Goal: Check status: Check status

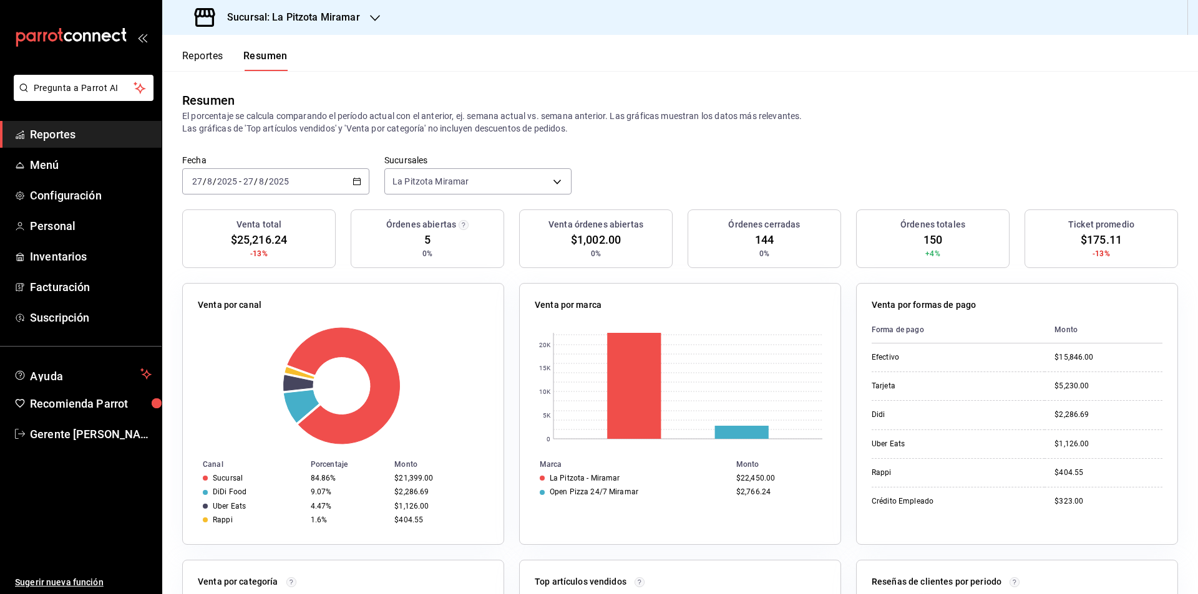
click at [357, 186] on icon "button" at bounding box center [356, 181] width 9 height 9
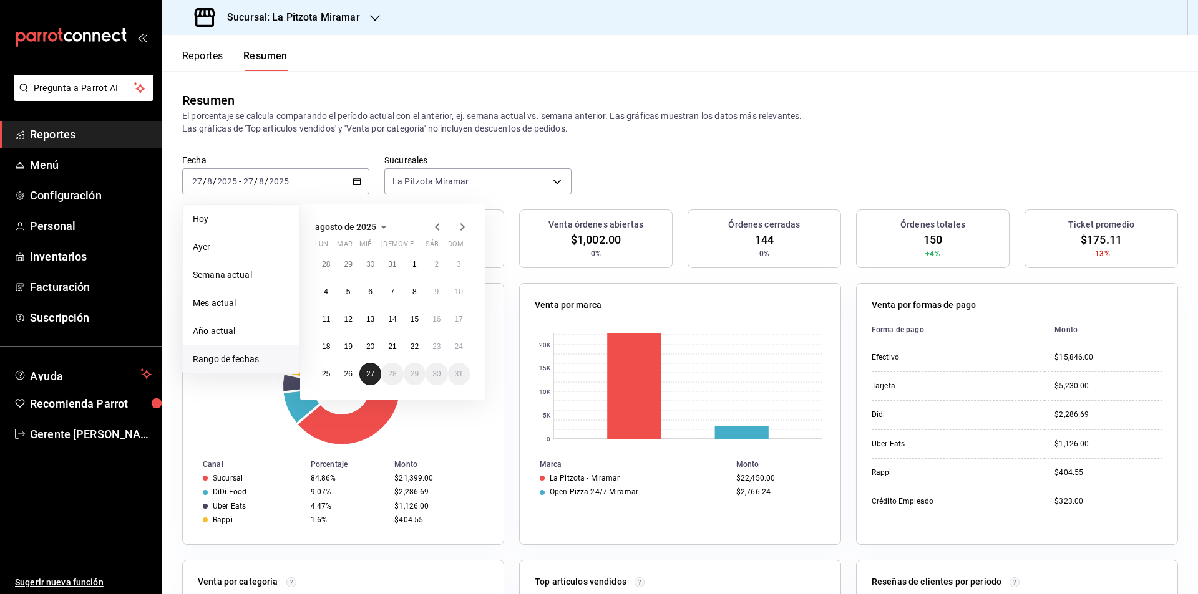
click at [370, 366] on button "27" at bounding box center [370, 374] width 22 height 22
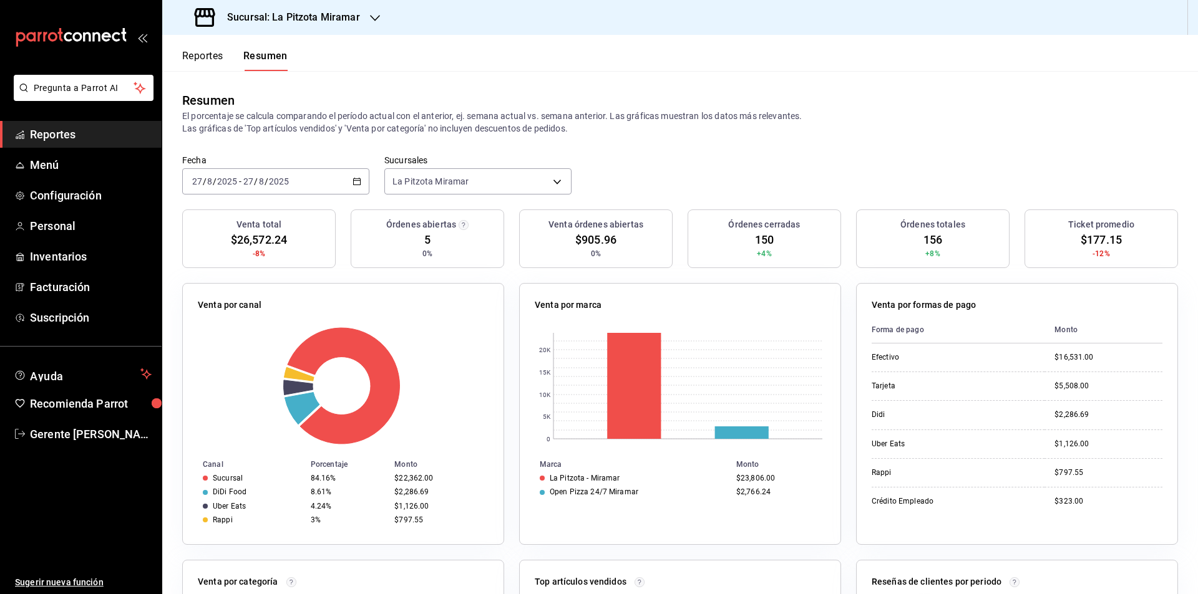
click at [362, 185] on div "[DATE] [DATE] - [DATE] [DATE]" at bounding box center [275, 181] width 187 height 26
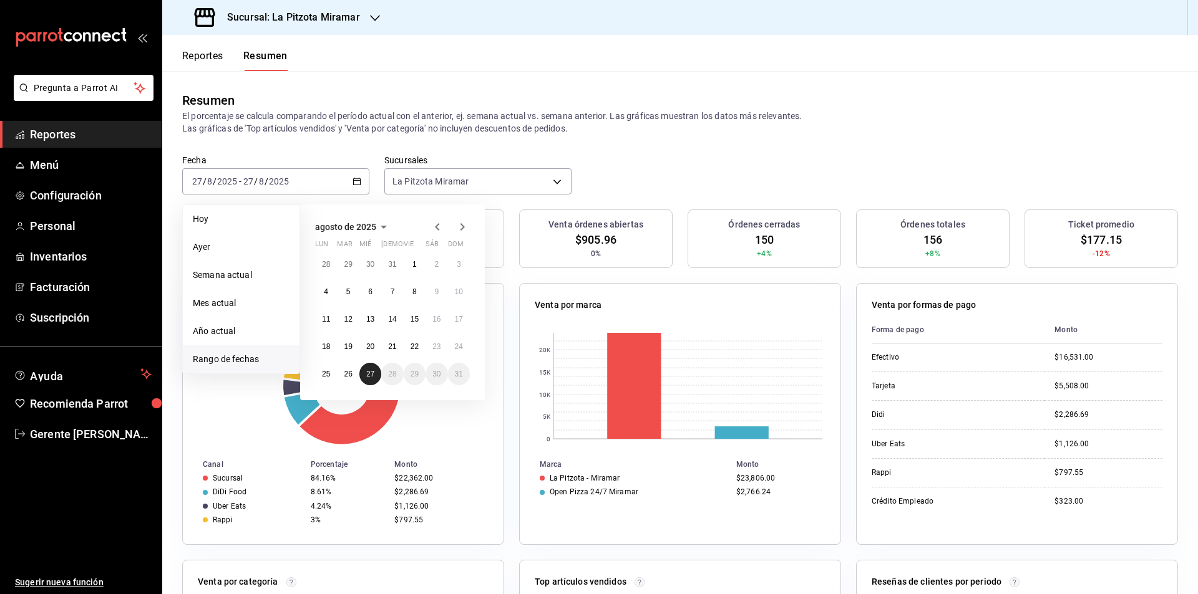
click at [377, 372] on button "27" at bounding box center [370, 374] width 22 height 22
click at [368, 384] on button "27" at bounding box center [370, 374] width 22 height 22
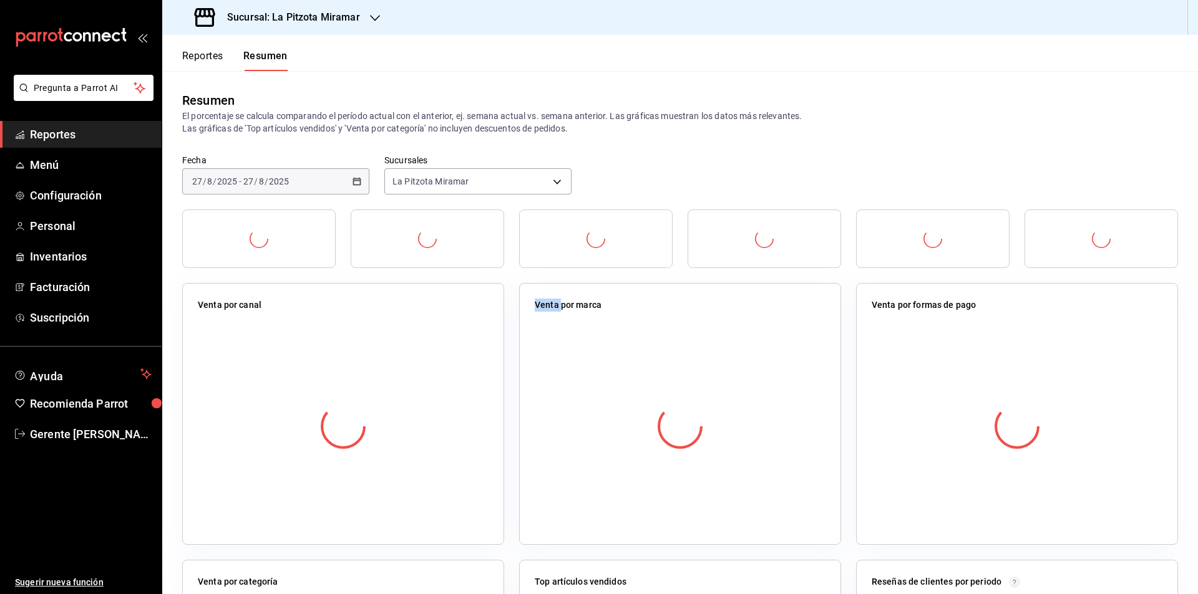
click at [368, 384] on div at bounding box center [343, 427] width 291 height 220
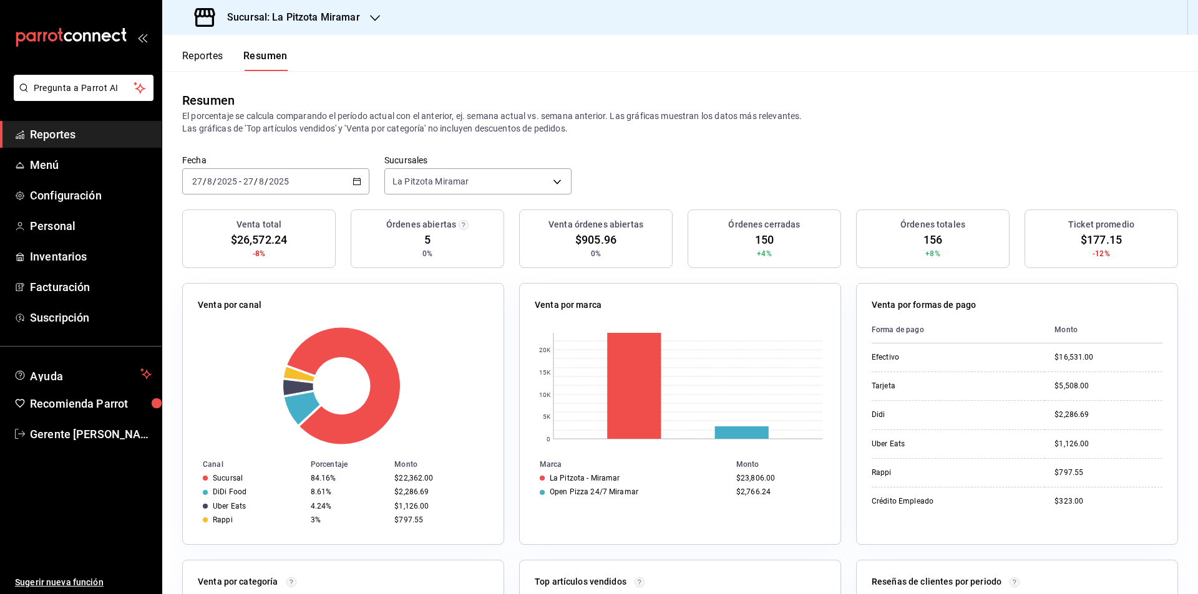
click at [361, 182] on div "[DATE] [DATE] - [DATE] [DATE]" at bounding box center [275, 181] width 187 height 26
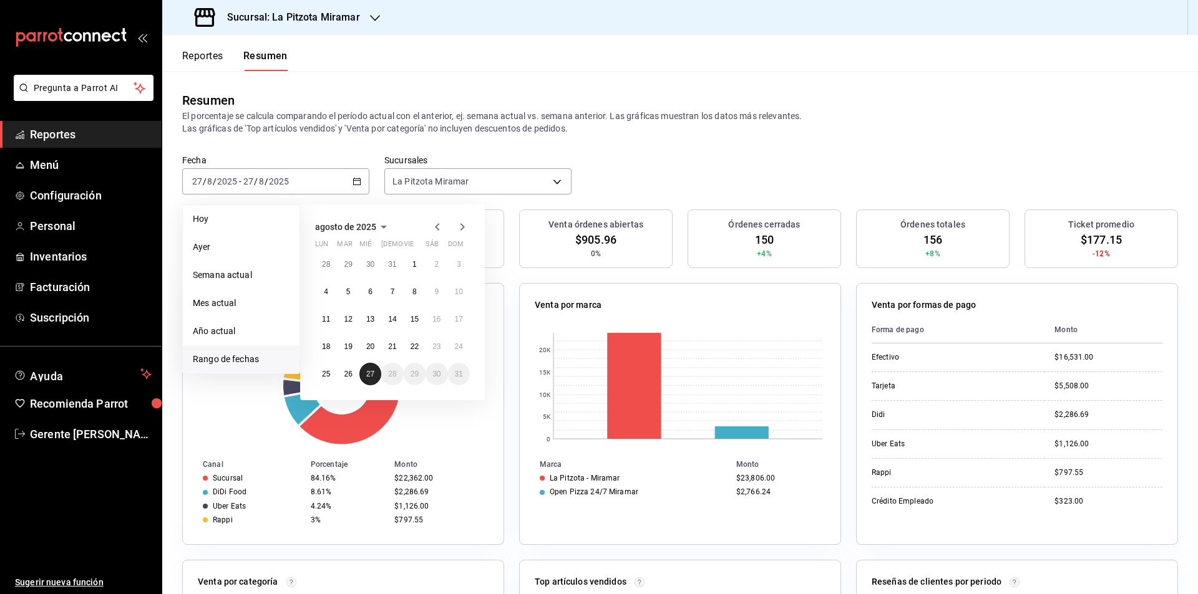
click at [369, 372] on abbr "27" at bounding box center [370, 374] width 8 height 9
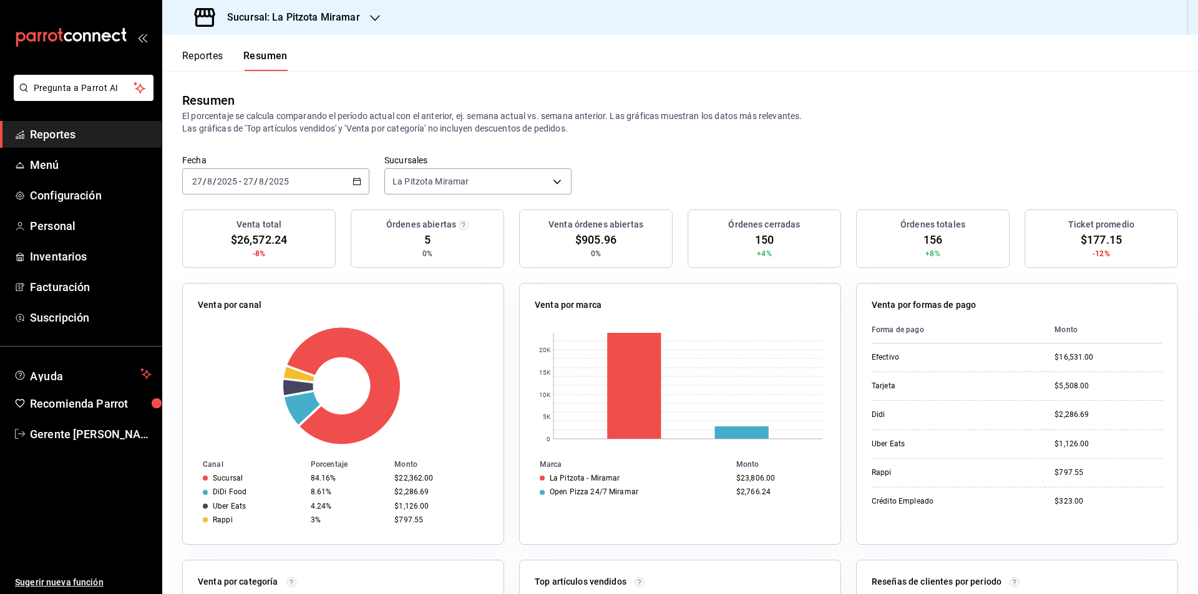
click at [349, 183] on div "[DATE] [DATE] - [DATE] [DATE]" at bounding box center [275, 181] width 187 height 26
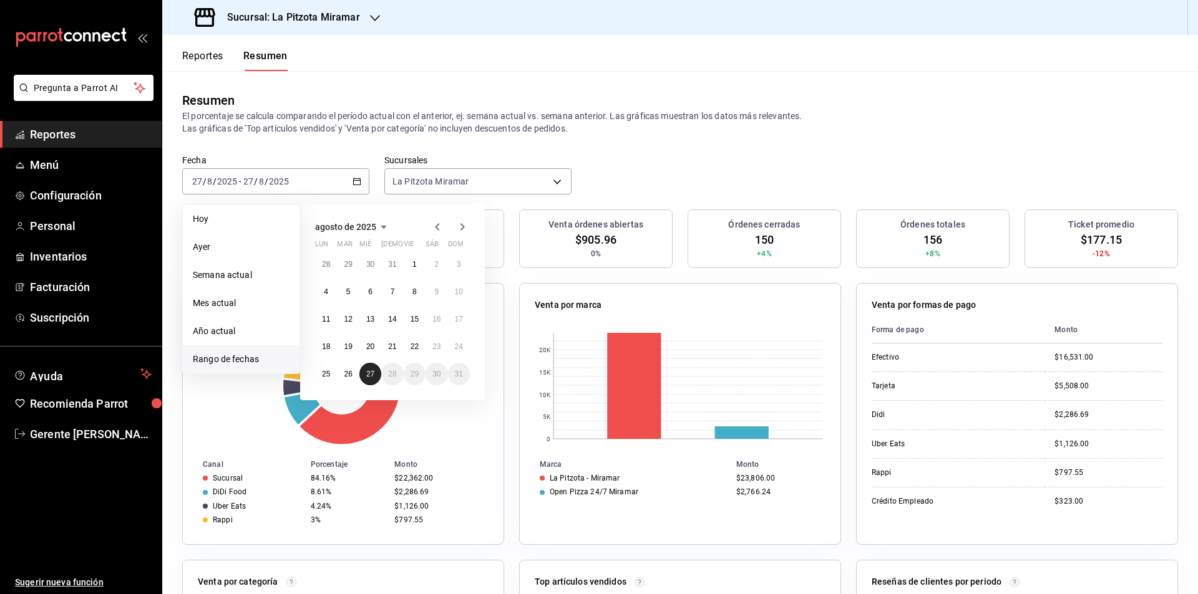
click at [372, 375] on abbr "27" at bounding box center [370, 374] width 8 height 9
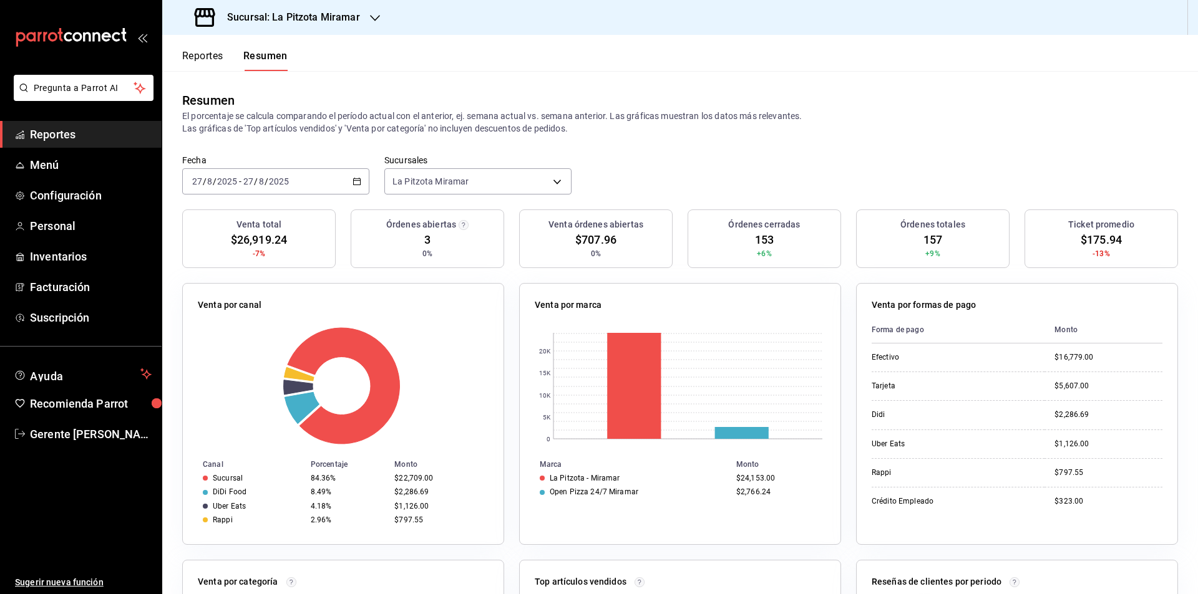
drag, startPoint x: 885, startPoint y: 147, endPoint x: 1197, endPoint y: 53, distance: 326.4
click at [888, 143] on div "Resumen El porcentaje se calcula comparando el período actual con el anterior, …" at bounding box center [679, 113] width 1035 height 84
click at [349, 176] on div "[DATE] [DATE] - [DATE] [DATE]" at bounding box center [275, 181] width 187 height 26
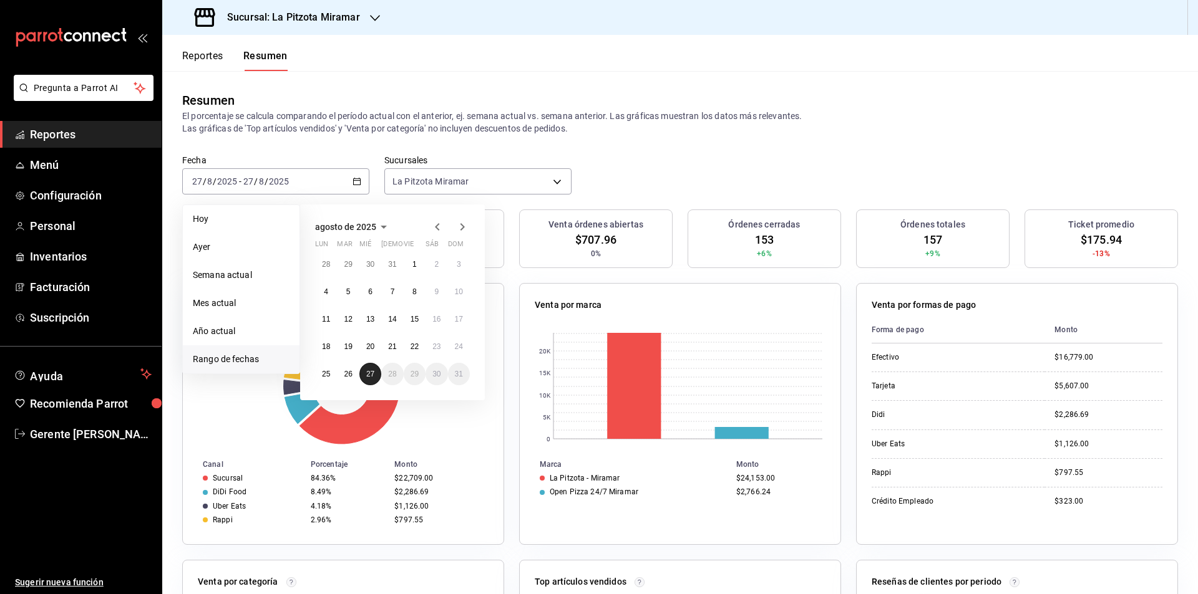
click at [371, 366] on button "27" at bounding box center [370, 374] width 22 height 22
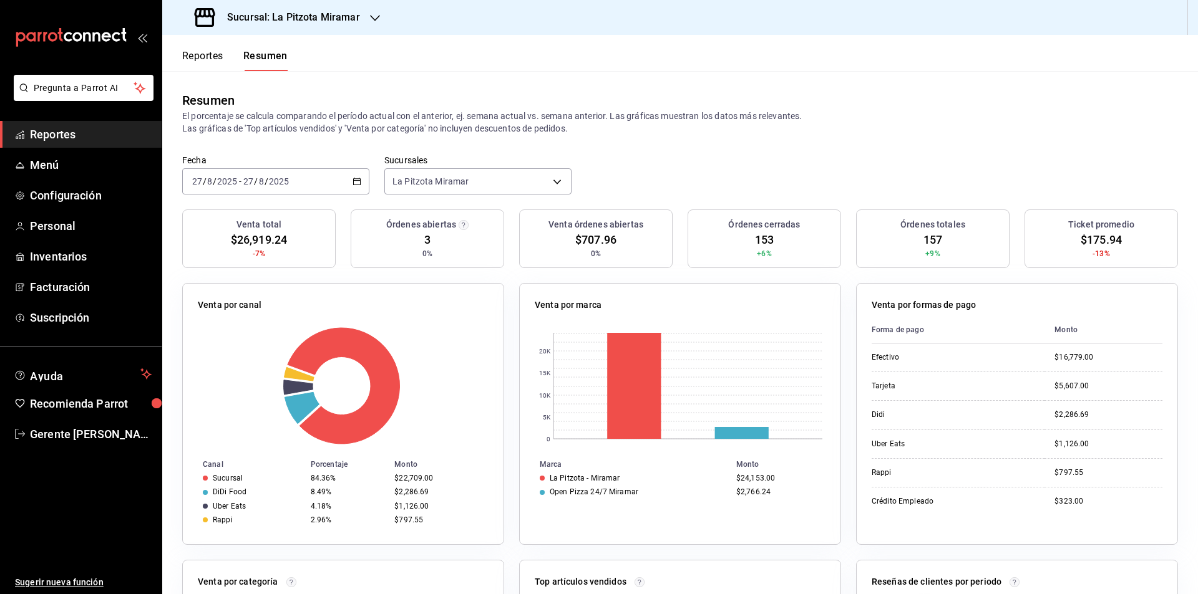
click at [218, 60] on button "Reportes" at bounding box center [202, 60] width 41 height 21
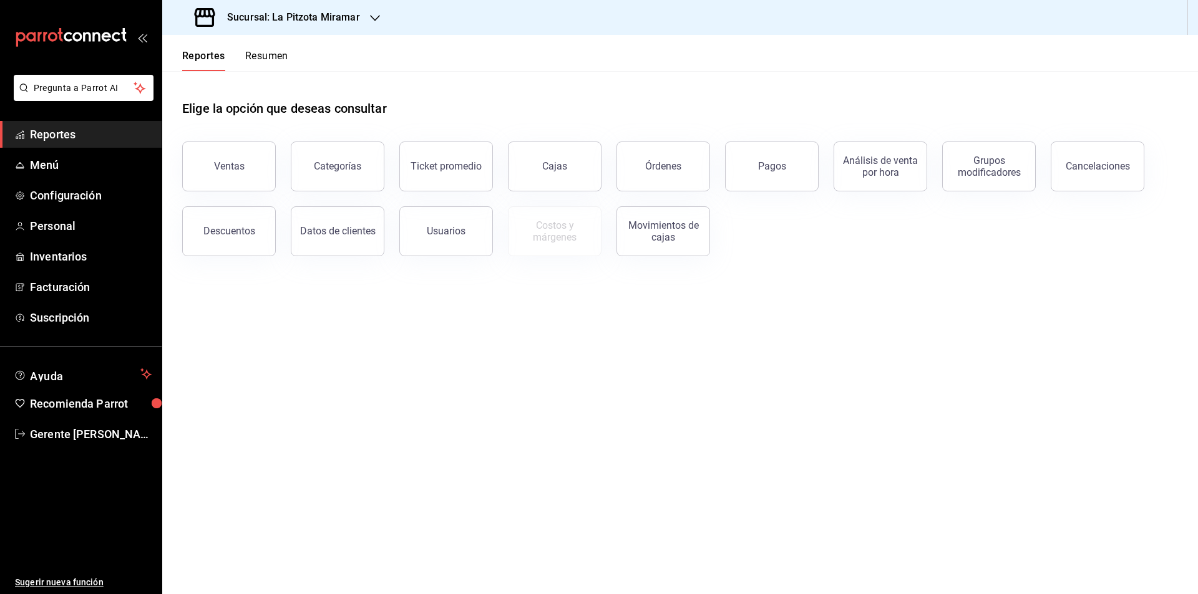
click at [234, 167] on div "Ventas" at bounding box center [229, 166] width 31 height 12
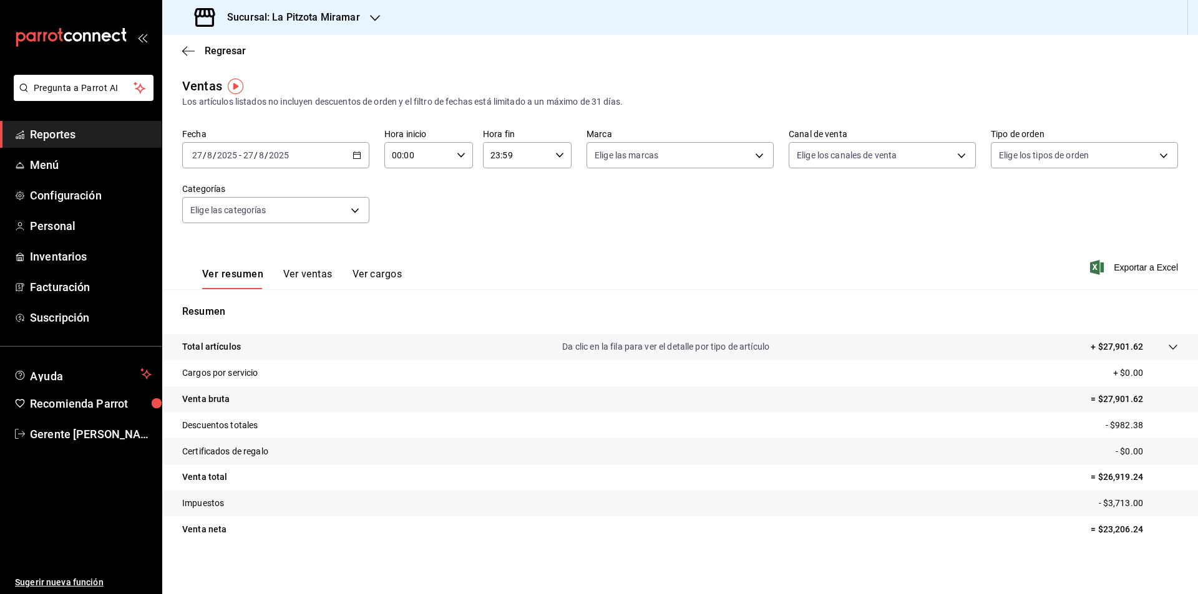
click at [365, 152] on div "[DATE] [DATE] - [DATE] [DATE]" at bounding box center [275, 155] width 187 height 26
click at [246, 304] on span "Rango de fechas" at bounding box center [241, 305] width 97 height 13
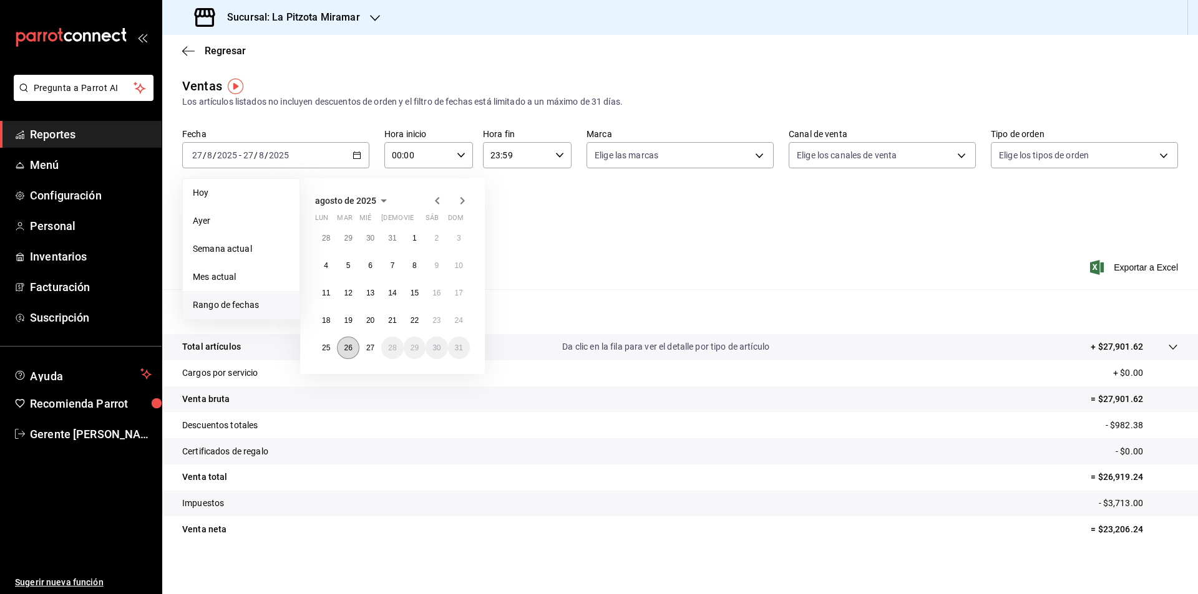
click at [349, 347] on abbr "26" at bounding box center [348, 348] width 8 height 9
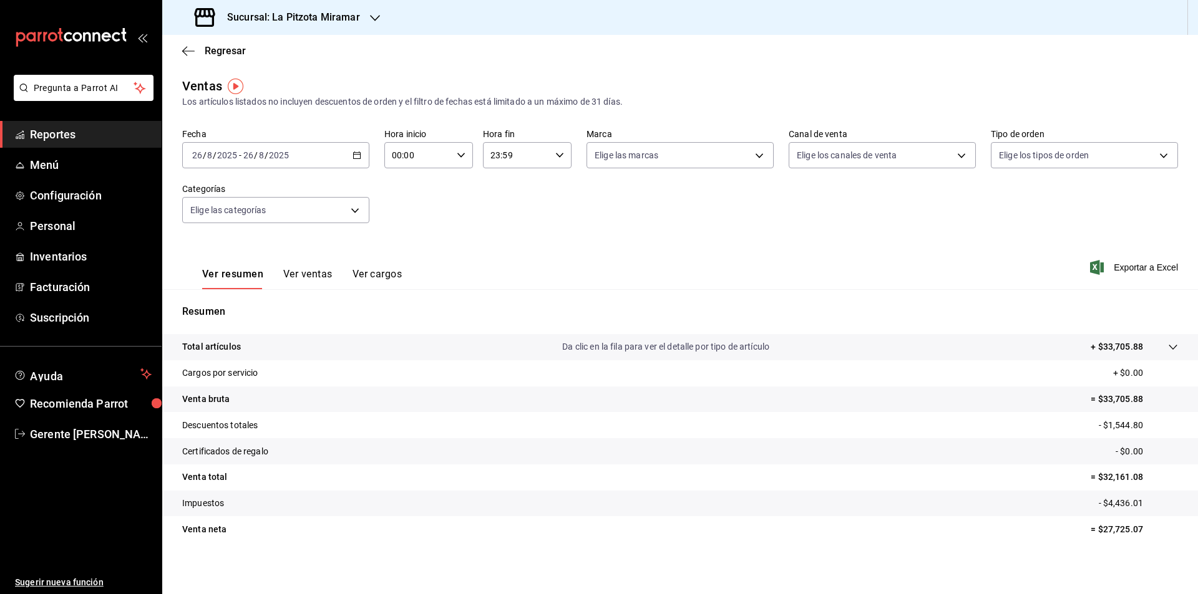
click at [319, 274] on button "Ver ventas" at bounding box center [307, 278] width 49 height 21
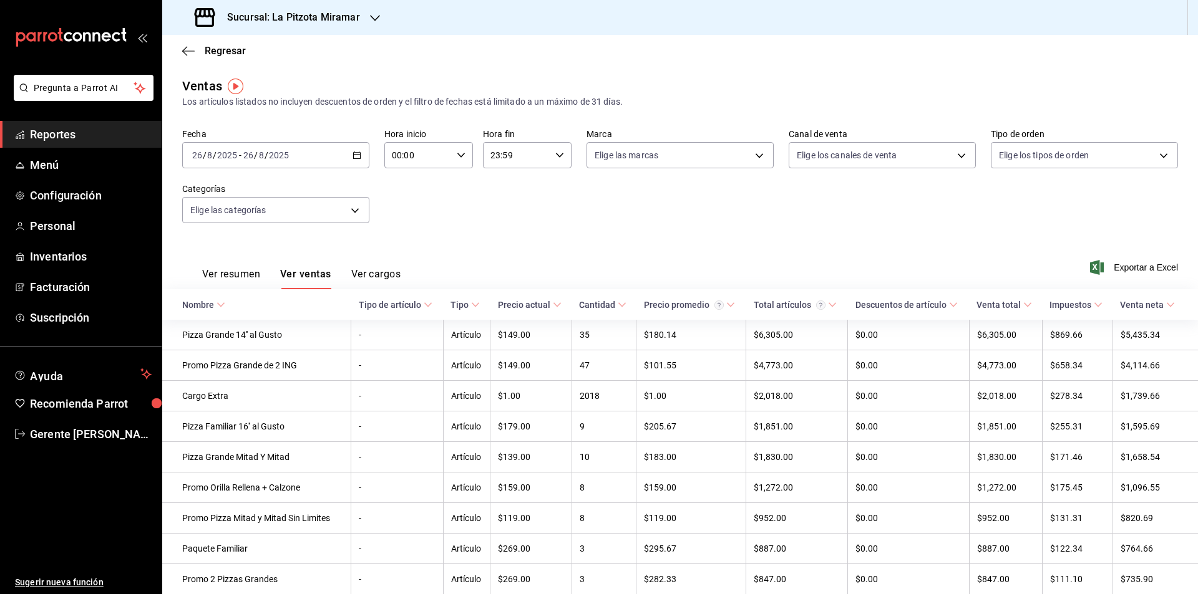
click at [360, 157] on div "[DATE] [DATE] - [DATE] [DATE]" at bounding box center [275, 155] width 187 height 26
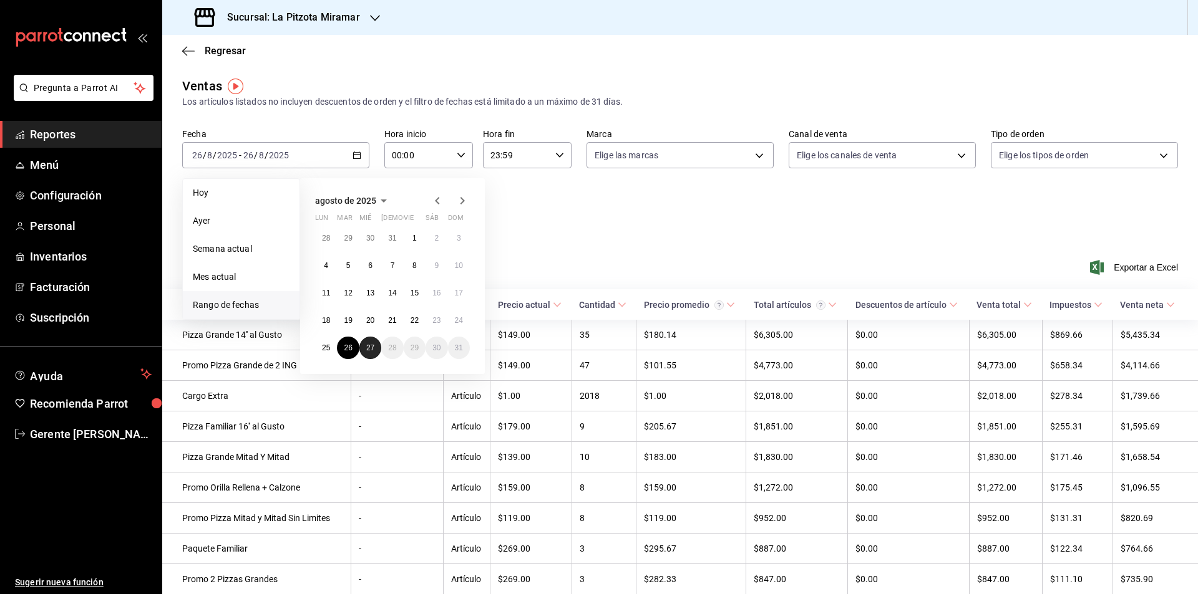
click at [367, 351] on abbr "27" at bounding box center [370, 348] width 8 height 9
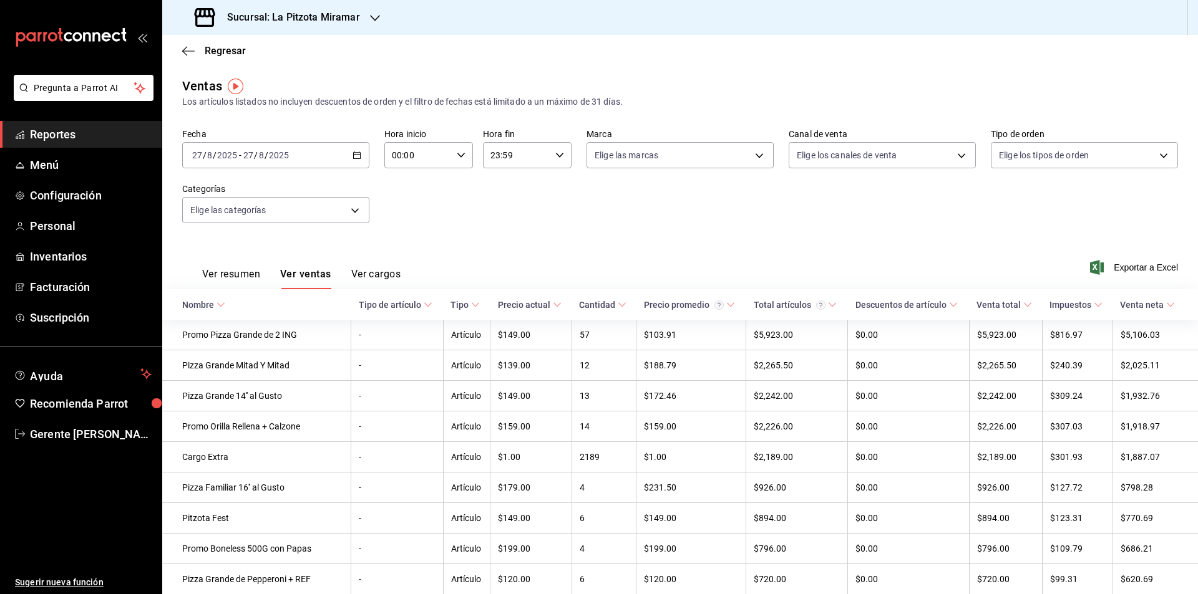
click at [358, 162] on div "[DATE] [DATE] - [DATE] [DATE]" at bounding box center [275, 155] width 187 height 26
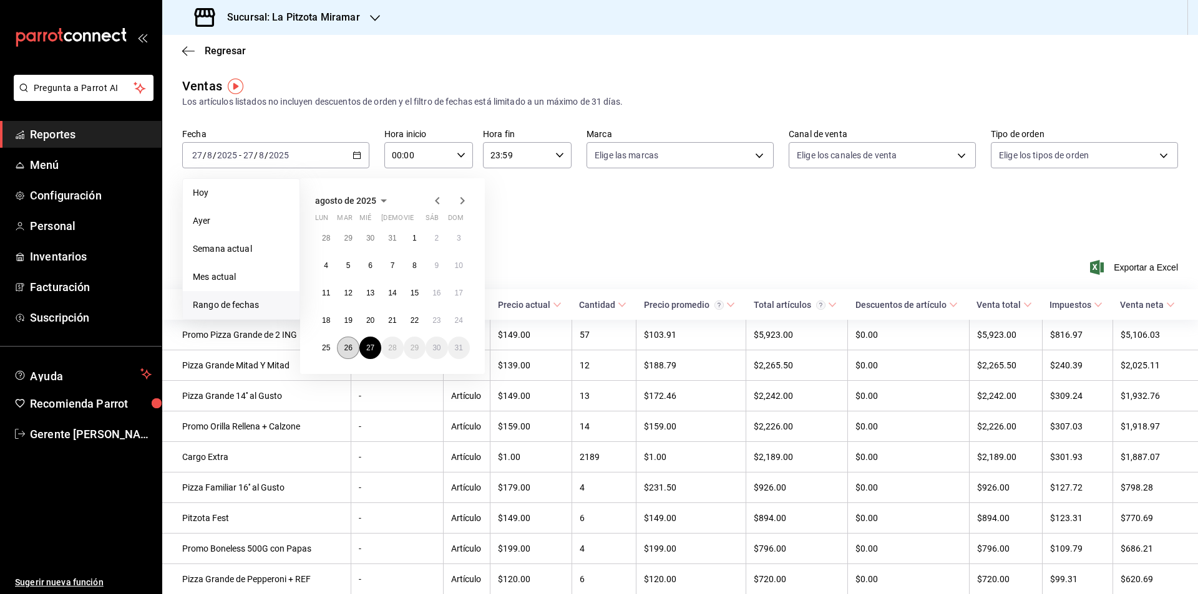
click at [353, 344] on button "26" at bounding box center [348, 348] width 22 height 22
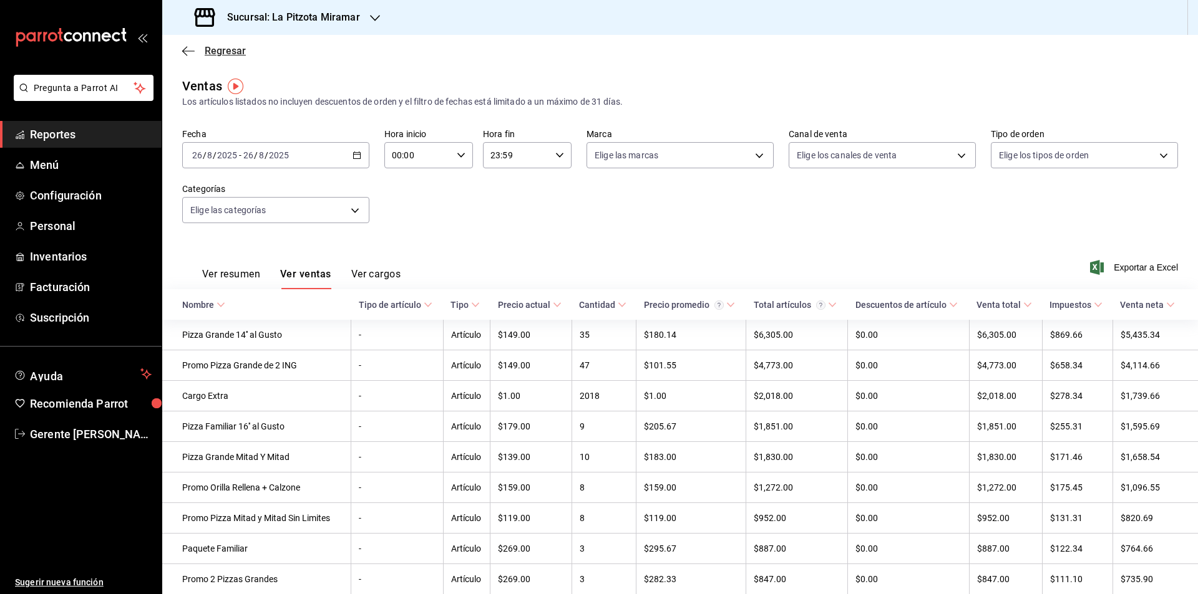
click at [195, 51] on span "Regresar" at bounding box center [214, 51] width 64 height 12
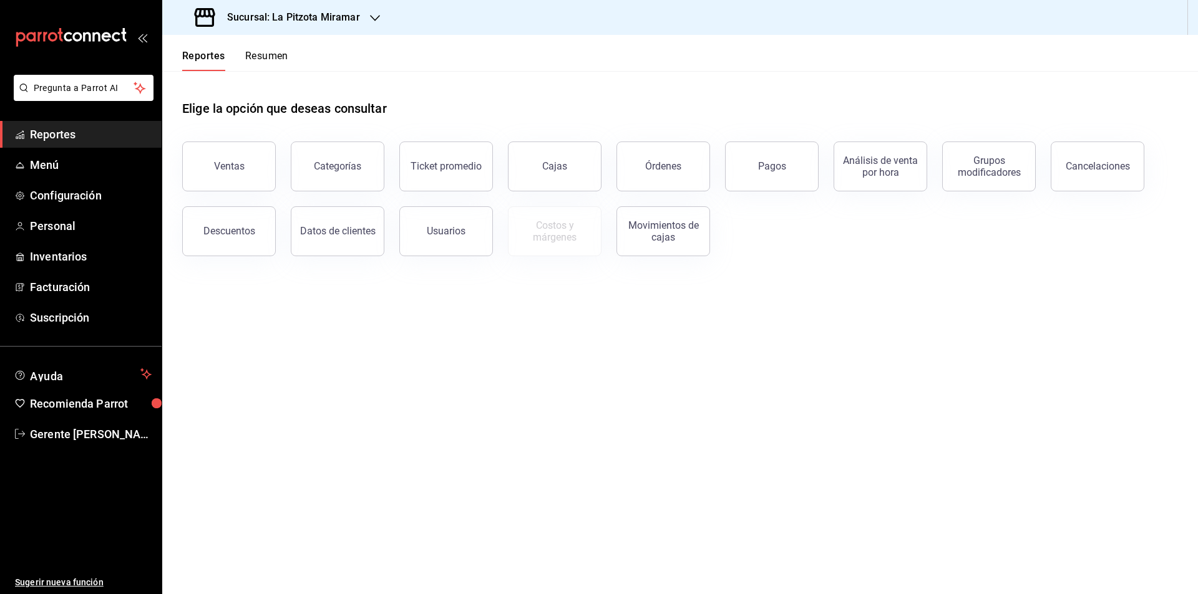
drag, startPoint x: 254, startPoint y: 47, endPoint x: 259, endPoint y: 56, distance: 9.5
click at [256, 51] on div "Reportes Resumen" at bounding box center [225, 53] width 126 height 36
click at [259, 56] on button "Resumen" at bounding box center [266, 60] width 43 height 21
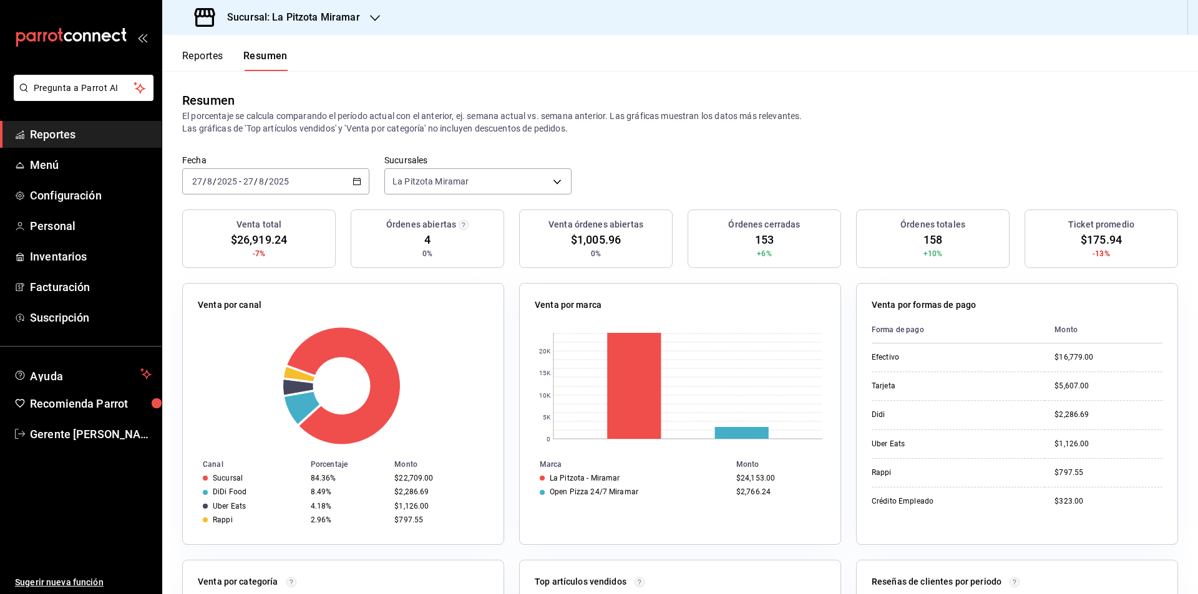
click at [412, 303] on div "Venta por canal" at bounding box center [343, 308] width 291 height 18
click at [362, 190] on div "[DATE] [DATE] - [DATE] [DATE]" at bounding box center [275, 181] width 187 height 26
click at [246, 361] on span "Rango de fechas" at bounding box center [241, 359] width 97 height 13
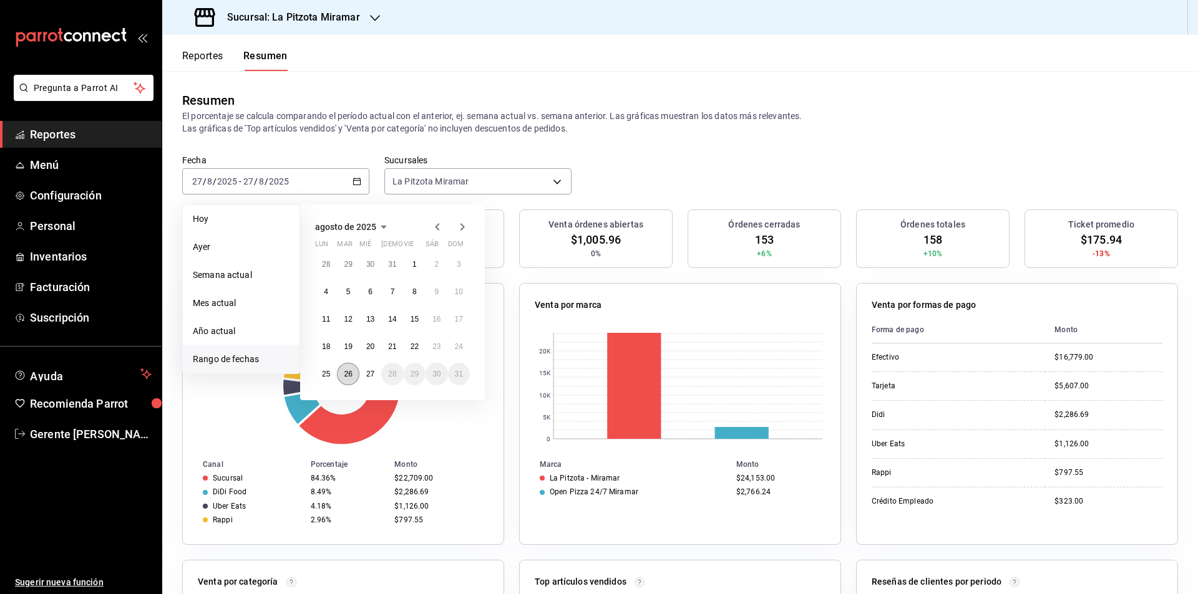
click at [351, 372] on abbr "26" at bounding box center [348, 374] width 8 height 9
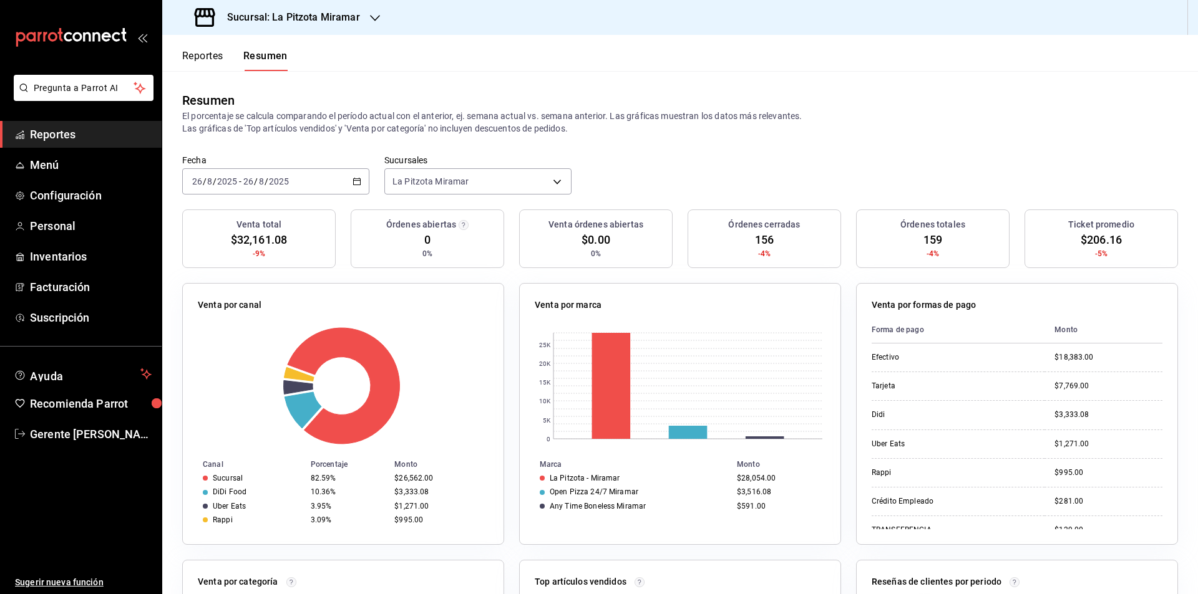
click at [354, 171] on div "[DATE] [DATE] - [DATE] [DATE]" at bounding box center [275, 181] width 187 height 26
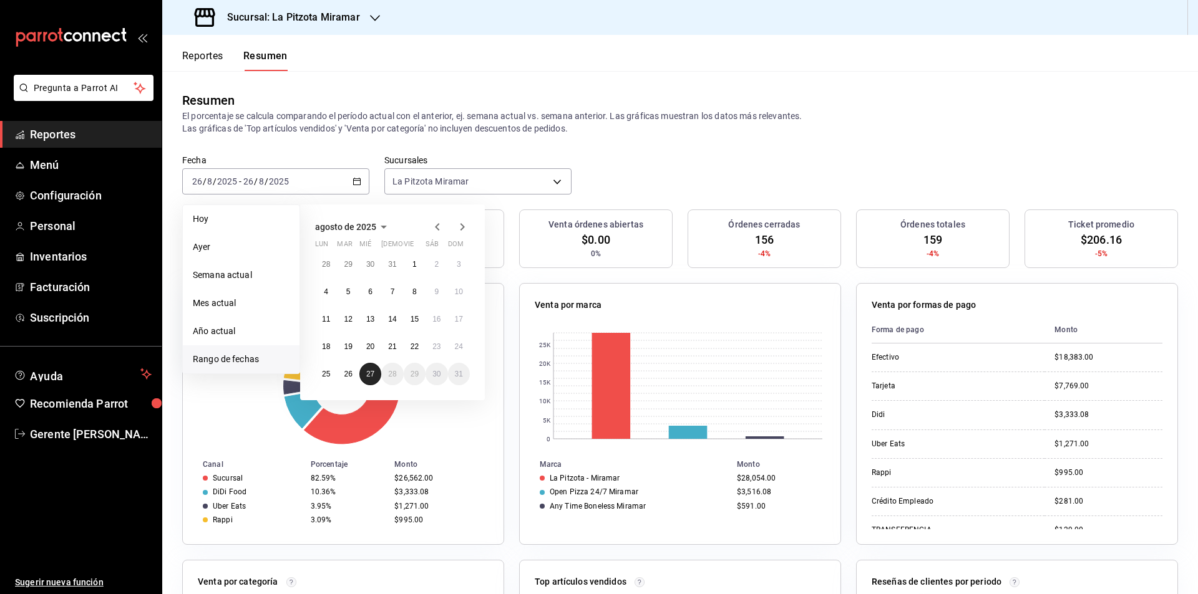
click at [369, 367] on button "27" at bounding box center [370, 374] width 22 height 22
